Goal: Task Accomplishment & Management: Use online tool/utility

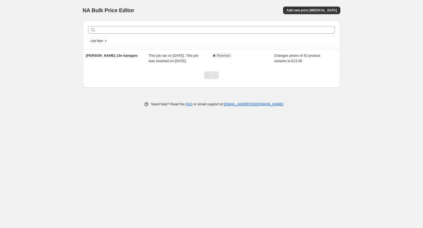
click at [202, 106] on span "or email support at" at bounding box center [207, 104] width 31 height 4
click at [307, 13] on button "Add new price [MEDICAL_DATA]" at bounding box center [311, 11] width 57 height 8
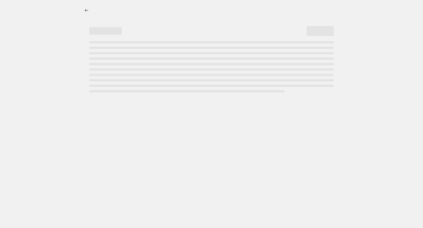
select select "percentage"
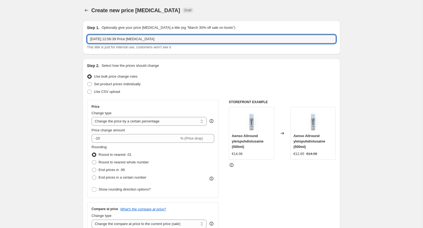
drag, startPoint x: 173, startPoint y: 38, endPoint x: 73, endPoint y: 38, distance: 100.0
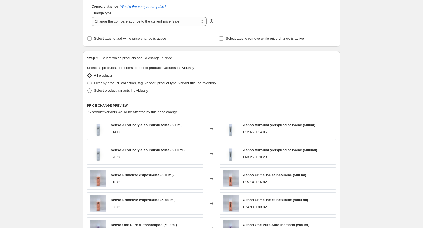
scroll to position [209, 0]
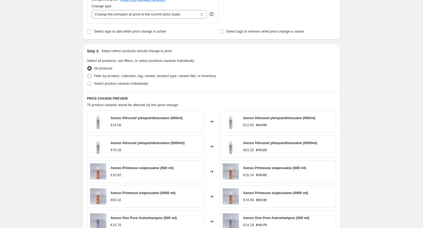
type input "Trailertukku"
click at [105, 76] on span "Filter by product, collection, tag, vendor, product type, variant title, or inv…" at bounding box center [155, 76] width 122 height 4
click at [88, 74] on input "Filter by product, collection, tag, vendor, product type, variant title, or inv…" at bounding box center [87, 74] width 0 height 0
radio input "true"
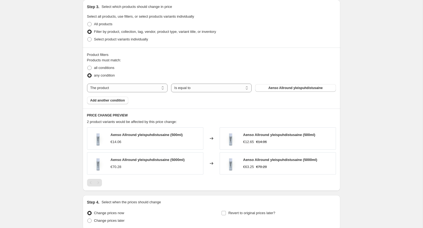
scroll to position [254, 0]
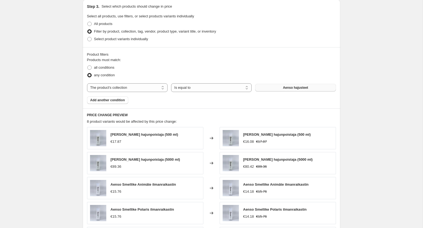
click at [275, 88] on button "Aenso hajusteet" at bounding box center [295, 88] width 80 height 8
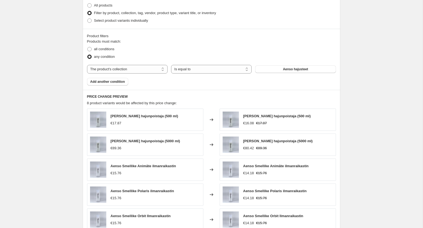
scroll to position [273, 0]
select select "vendor"
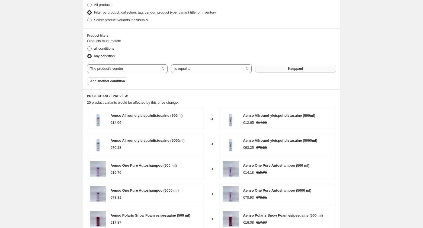
click at [292, 70] on span "Kauppani" at bounding box center [295, 68] width 15 height 4
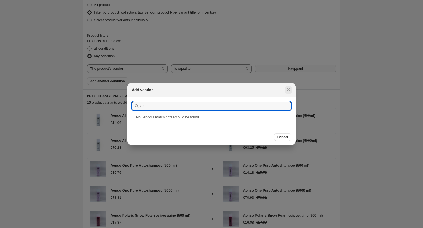
type input "ae"
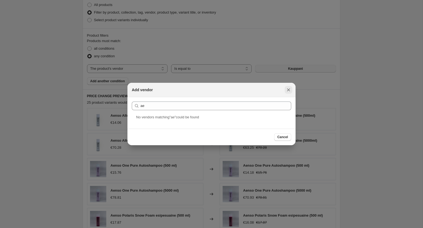
click at [287, 90] on icon "Close" at bounding box center [288, 89] width 5 height 5
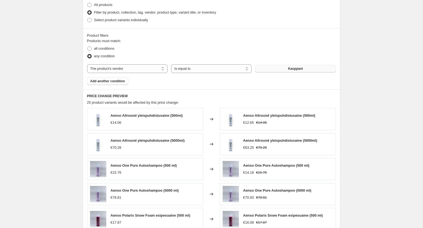
click at [290, 69] on span "Kauppani" at bounding box center [295, 68] width 15 height 4
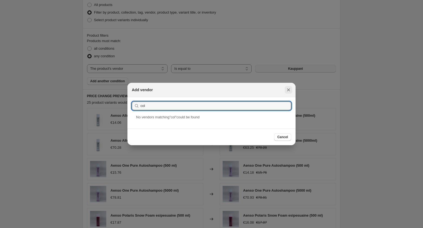
type input "col"
click at [289, 90] on icon "Close" at bounding box center [288, 89] width 5 height 5
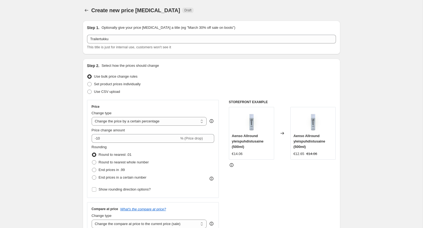
scroll to position [273, 0]
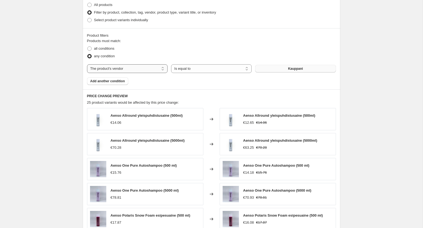
select select "collection"
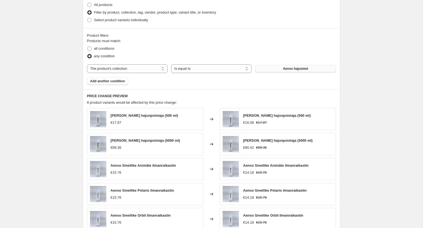
click at [281, 68] on button "Aenso hajusteet" at bounding box center [295, 69] width 80 height 8
click at [33, 69] on div "Create new price [MEDICAL_DATA]. This page is ready Create new price [MEDICAL_D…" at bounding box center [211, 28] width 422 height 603
